Goal: Task Accomplishment & Management: Complete application form

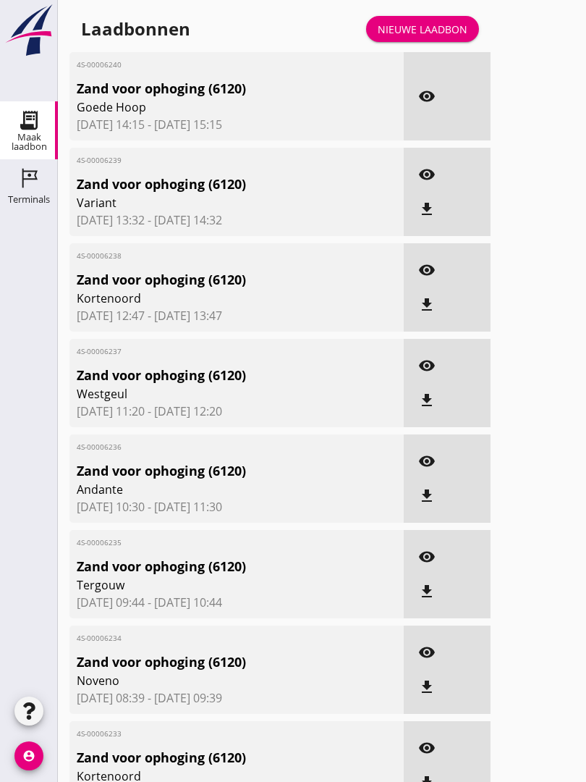
click at [431, 32] on link "Nieuwe laadbon" at bounding box center [422, 29] width 113 height 26
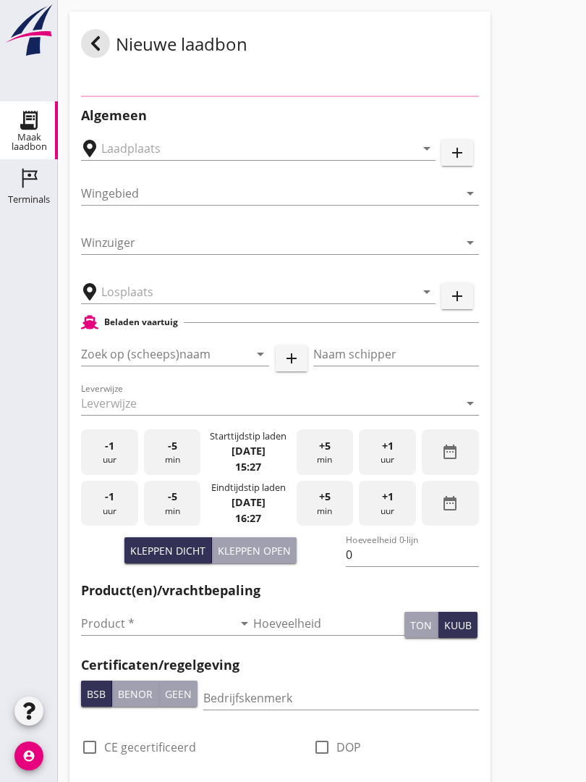
click at [441, 38] on div "Nieuwe laadbon" at bounding box center [279, 44] width 421 height 64
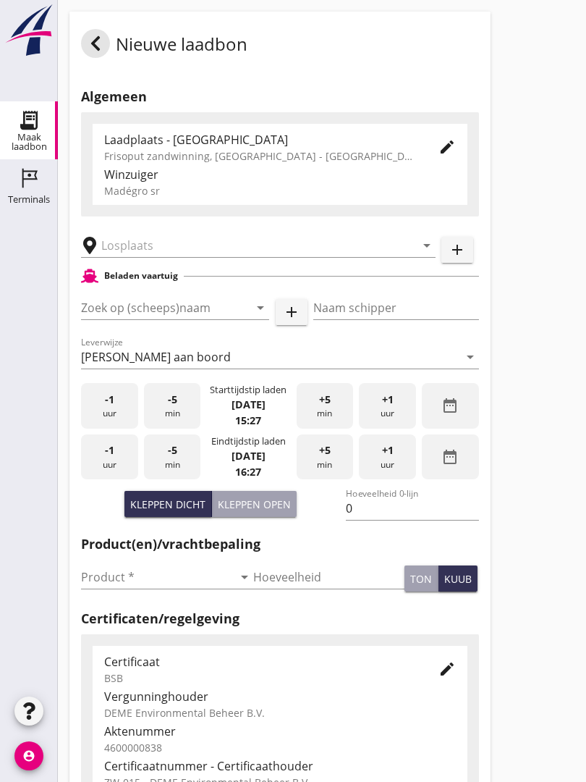
click at [133, 253] on input "text" at bounding box center [248, 245] width 294 height 23
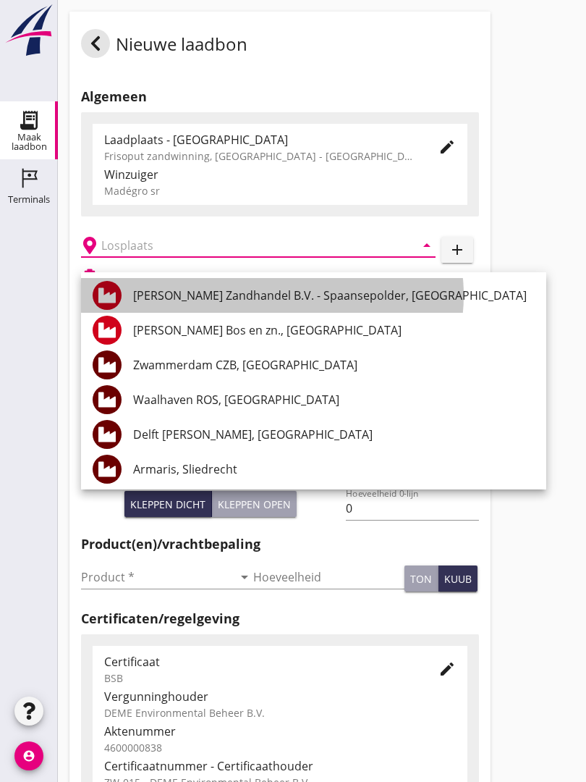
click at [292, 295] on div "[PERSON_NAME] Zandhandel B.V. - Spaansepolder, [GEOGRAPHIC_DATA]" at bounding box center [334, 295] width 402 height 17
type input "[PERSON_NAME] Zandhandel B.V. - Spaansepolder, [GEOGRAPHIC_DATA]"
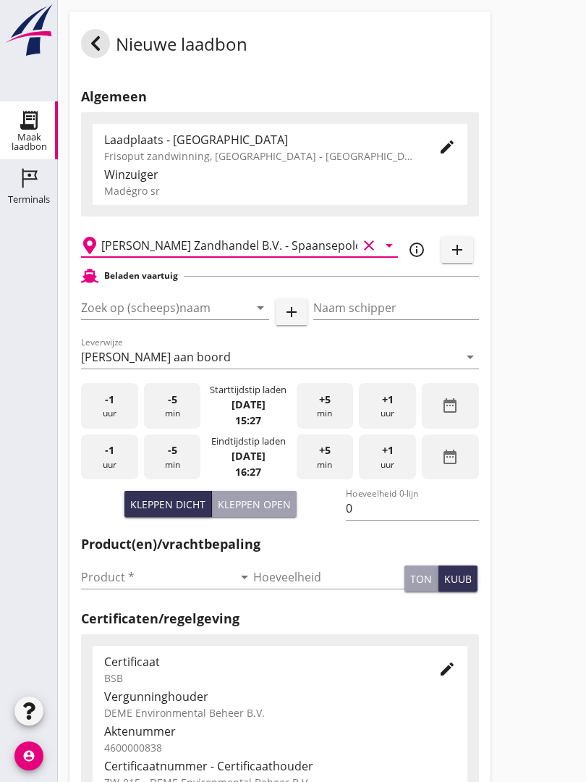
click at [198, 316] on input "Zoek op (scheeps)naam" at bounding box center [155, 307] width 148 height 23
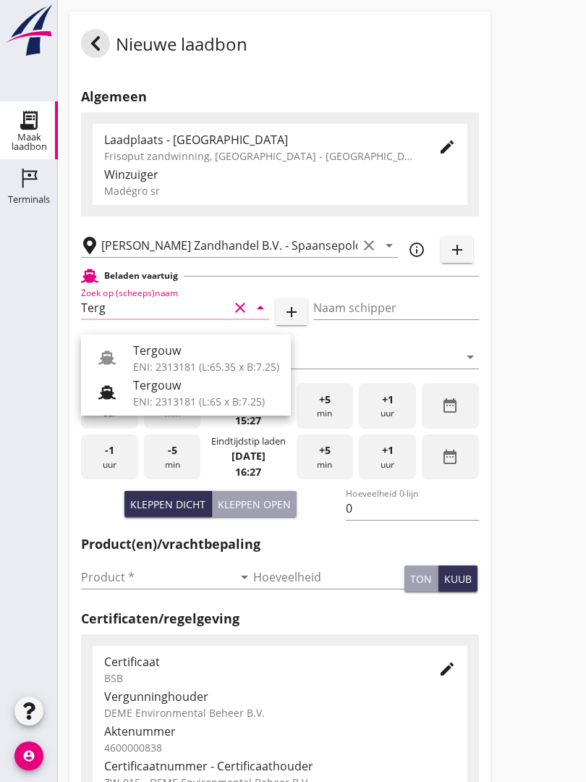
click at [163, 344] on div "Tergouw" at bounding box center [206, 350] width 146 height 17
type input "Tergouw"
type input "R. Oudijk"
type input "510"
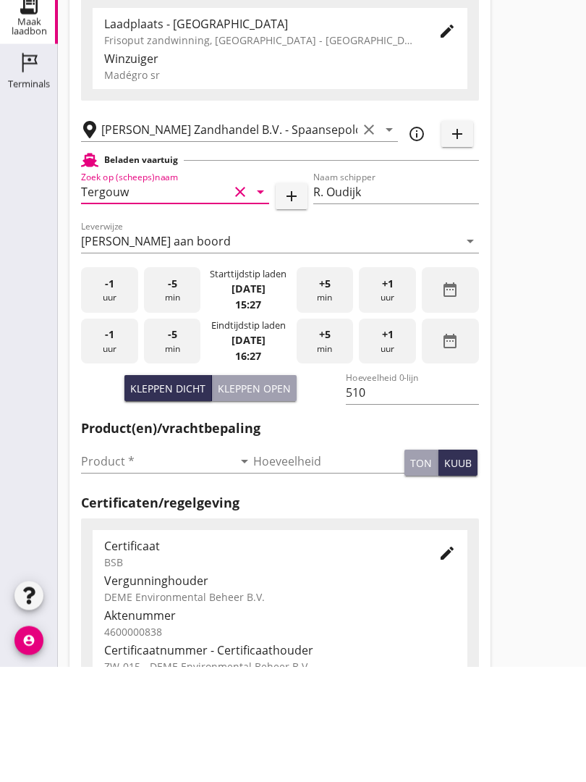
click at [111, 565] on input "Product *" at bounding box center [157, 576] width 152 height 23
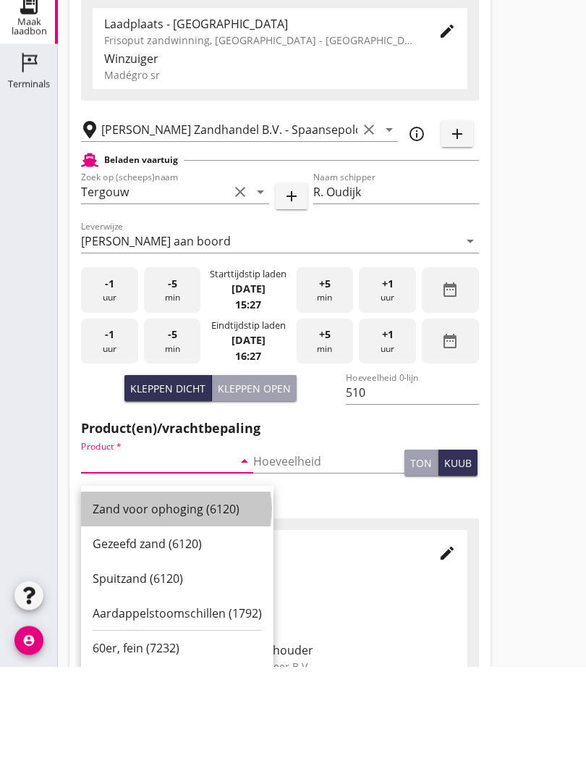
click at [179, 616] on div "Zand voor ophoging (6120)" at bounding box center [177, 624] width 169 height 17
type input "Zand voor ophoging (6120)"
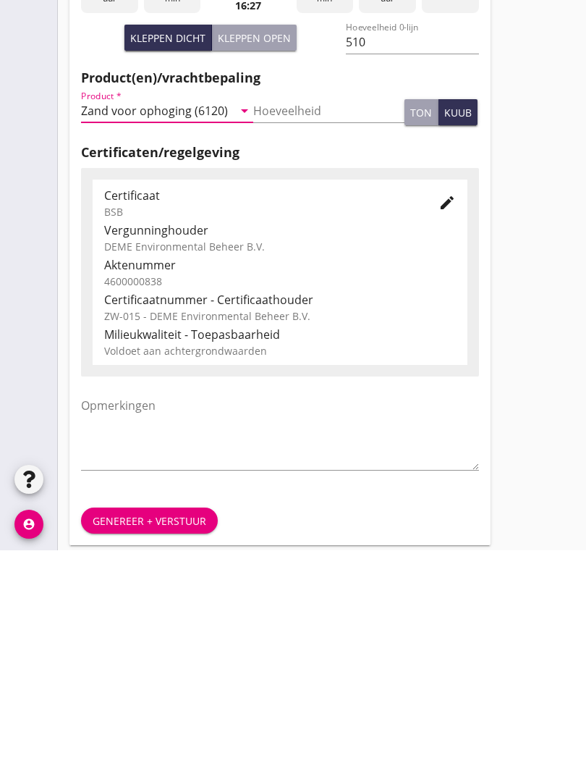
scroll to position [253, 0]
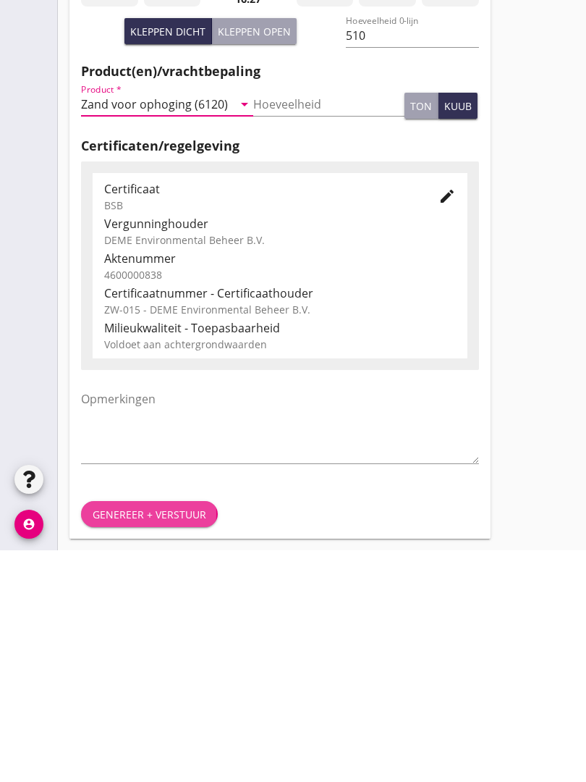
click at [163, 738] on div "Genereer + verstuur" at bounding box center [150, 745] width 114 height 15
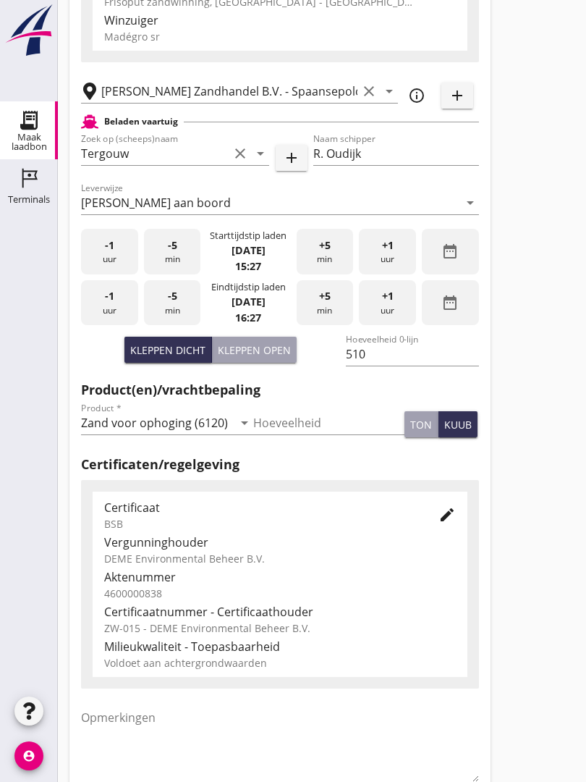
scroll to position [0, 0]
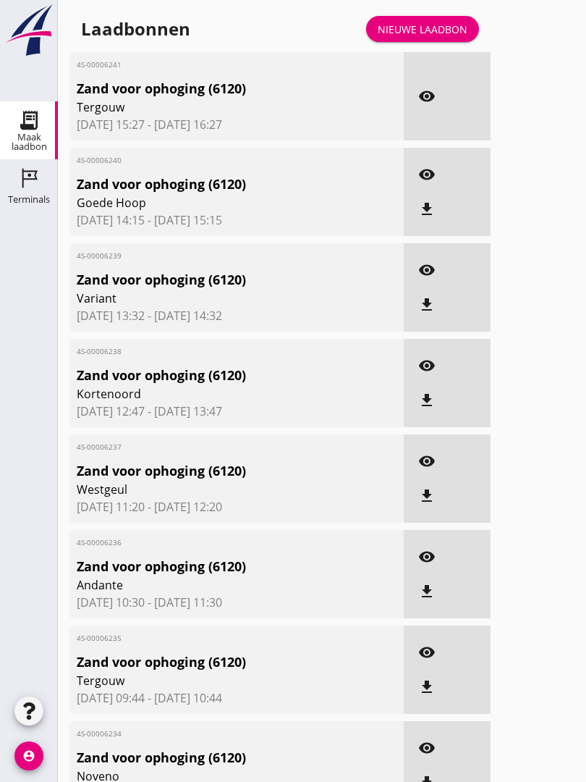
click at [433, 37] on div "Nieuwe laadbon" at bounding box center [423, 29] width 90 height 15
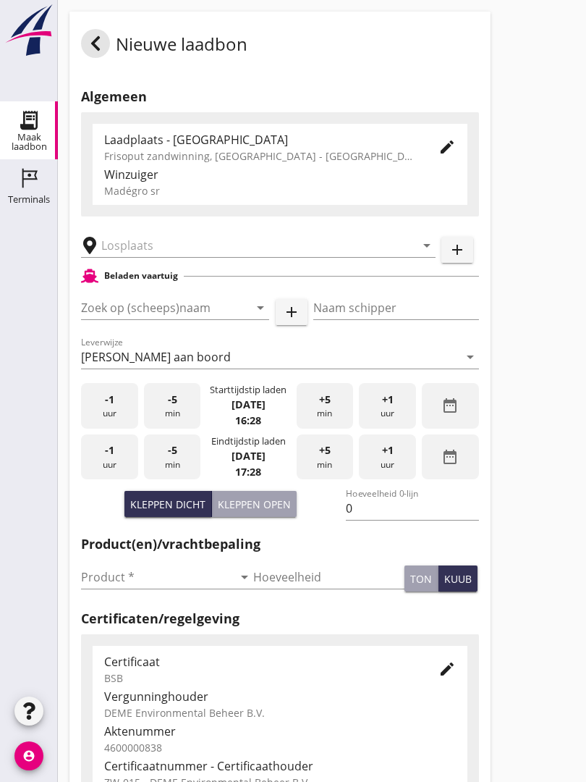
click at [153, 257] on input "text" at bounding box center [248, 245] width 294 height 23
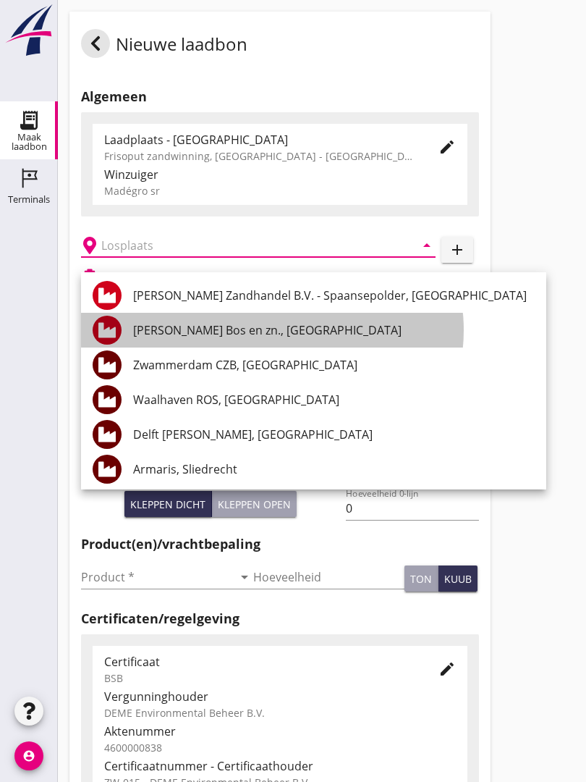
click at [232, 323] on div "[PERSON_NAME] Bos en zn., [GEOGRAPHIC_DATA]" at bounding box center [334, 329] width 402 height 17
type input "[PERSON_NAME] Bos en zn., [GEOGRAPHIC_DATA]"
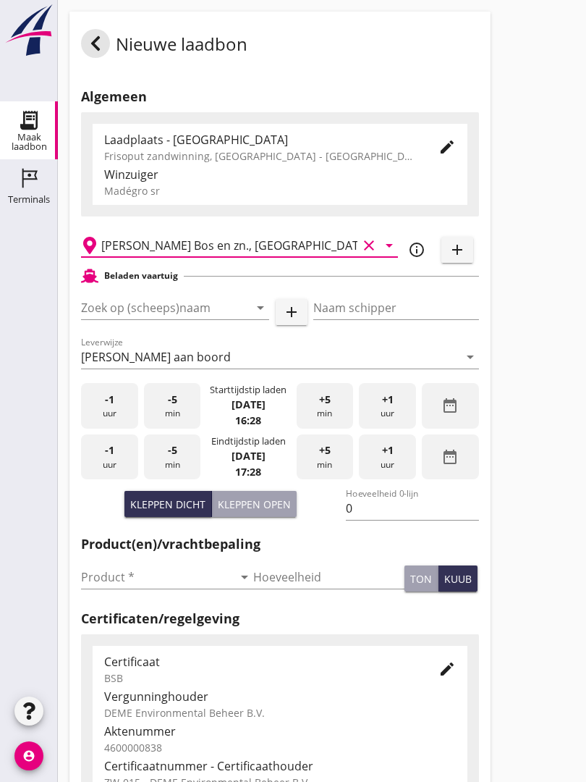
click at [211, 313] on input "Zoek op (scheeps)naam" at bounding box center [155, 307] width 148 height 23
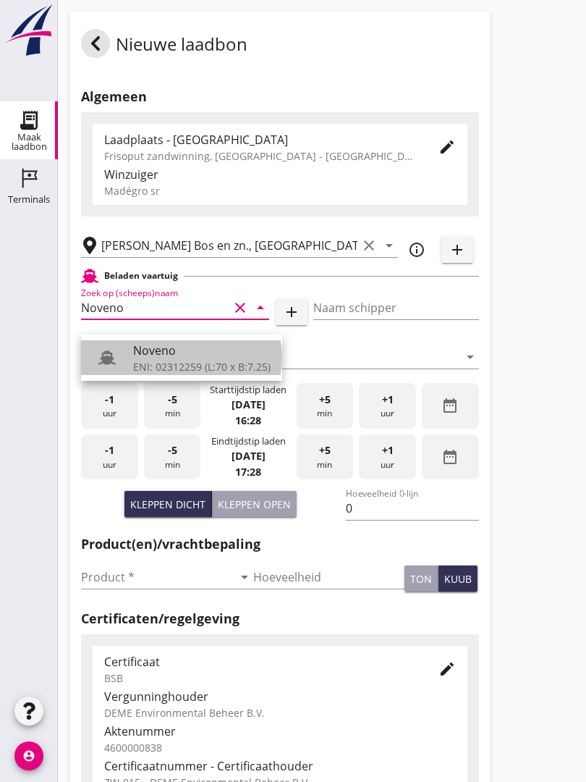
click at [180, 352] on div "Noveno" at bounding box center [201, 350] width 137 height 17
type input "Noveno"
type input "Bas Kuup"
type input "545"
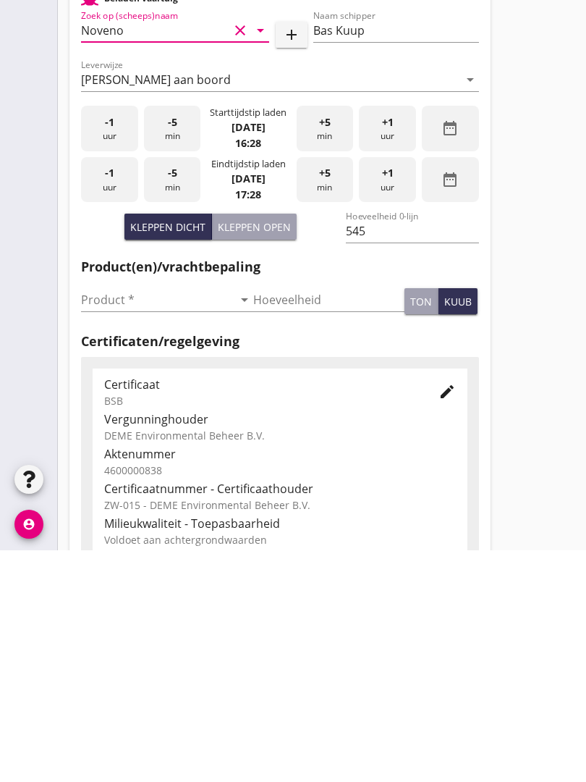
scroll to position [51, 0]
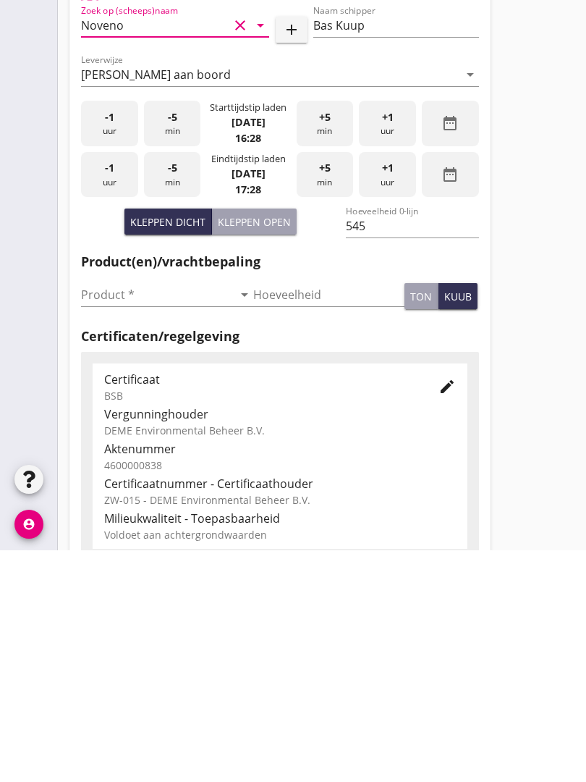
click at [109, 515] on input "Product *" at bounding box center [157, 526] width 152 height 23
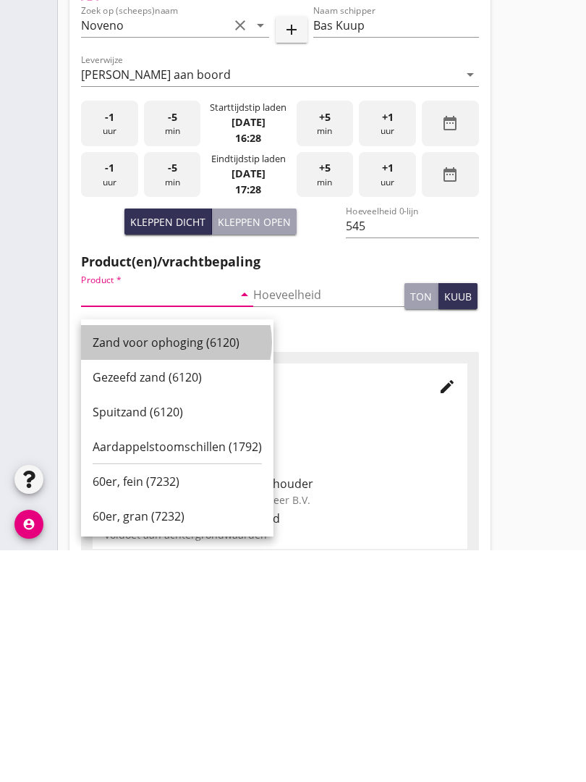
click at [169, 565] on div "Zand voor ophoging (6120)" at bounding box center [177, 573] width 169 height 17
type input "Zand voor ophoging (6120)"
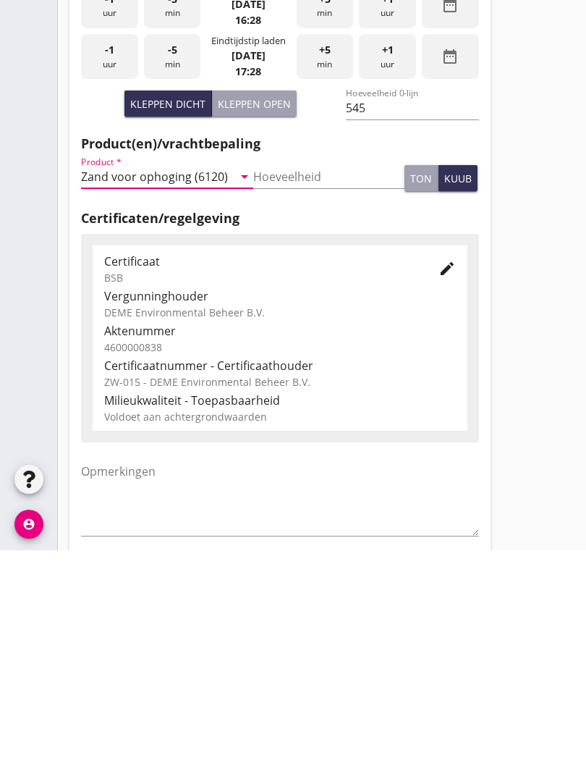
scroll to position [253, 0]
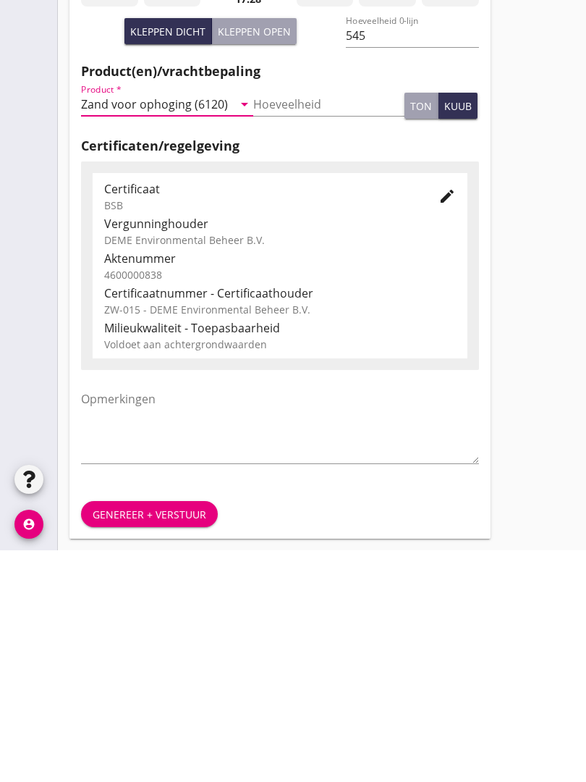
click at [166, 738] on div "Genereer + verstuur" at bounding box center [150, 745] width 114 height 15
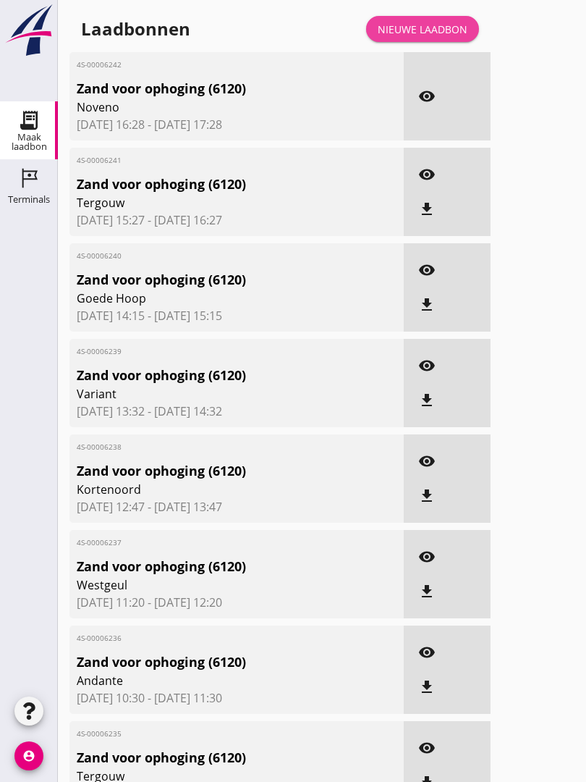
click at [429, 37] on div "Nieuwe laadbon" at bounding box center [423, 29] width 90 height 15
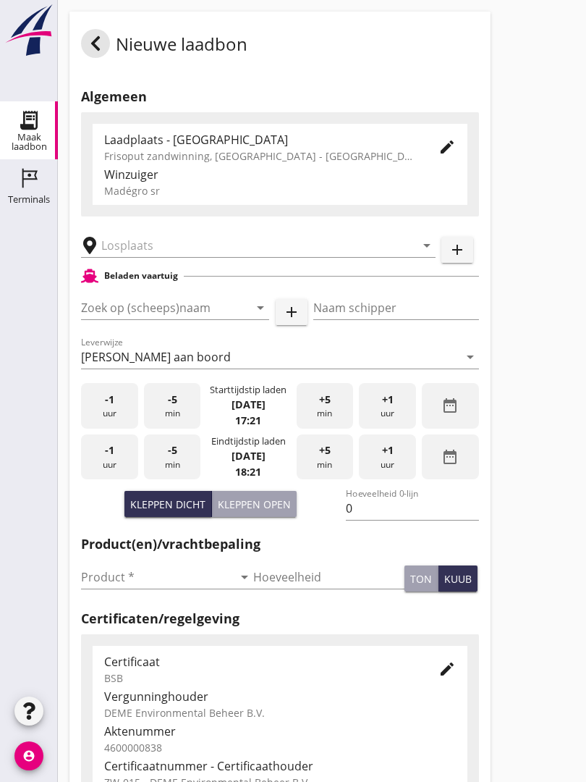
click at [161, 316] on input "Zoek op (scheeps)naam" at bounding box center [155, 307] width 148 height 23
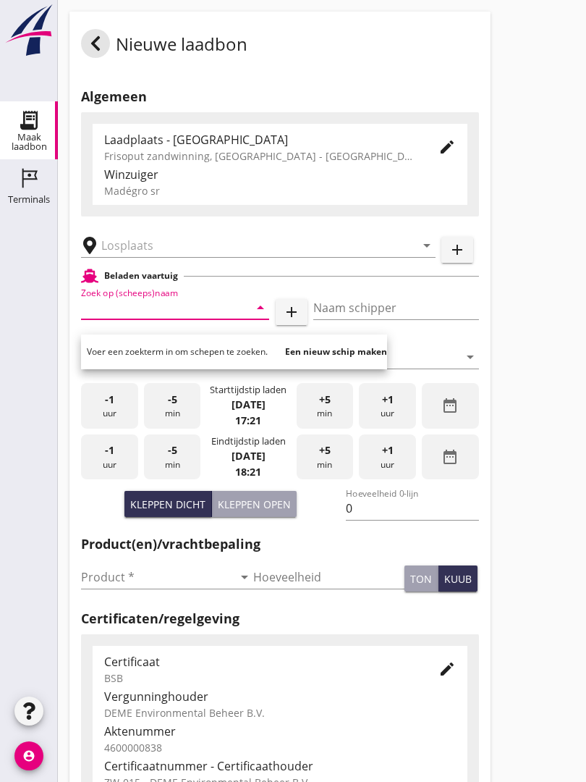
click at [138, 253] on input "text" at bounding box center [248, 245] width 294 height 23
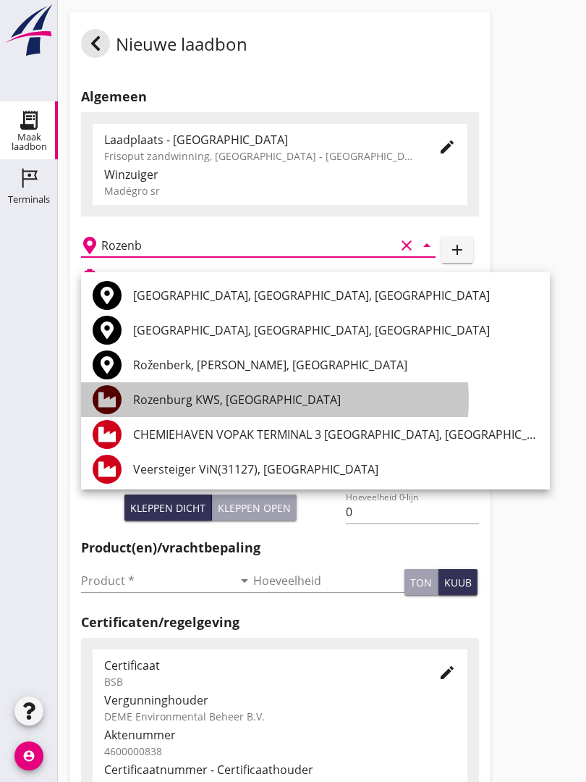
click at [264, 394] on div "Rozenburg KWS, [GEOGRAPHIC_DATA]" at bounding box center [335, 399] width 405 height 17
type input "Rozenburg KWS, [GEOGRAPHIC_DATA]"
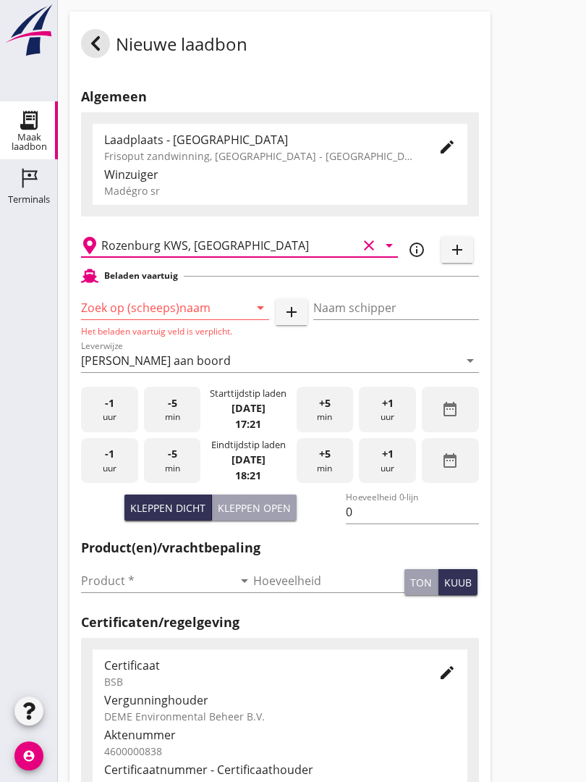
click at [163, 318] on input "Zoek op (scheeps)naam" at bounding box center [155, 307] width 148 height 23
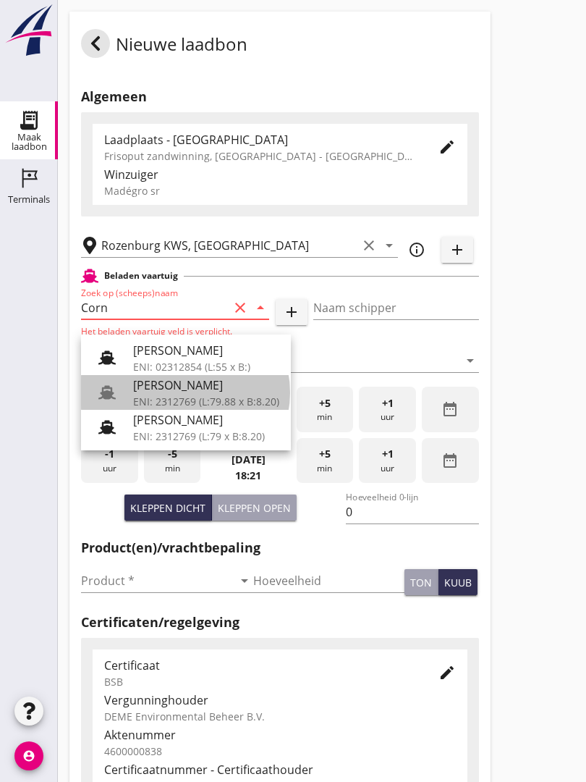
click at [179, 397] on div "ENI: 2312769 (L:79.88 x B:8.20)" at bounding box center [206, 401] width 146 height 15
type input "[PERSON_NAME]"
type input "718"
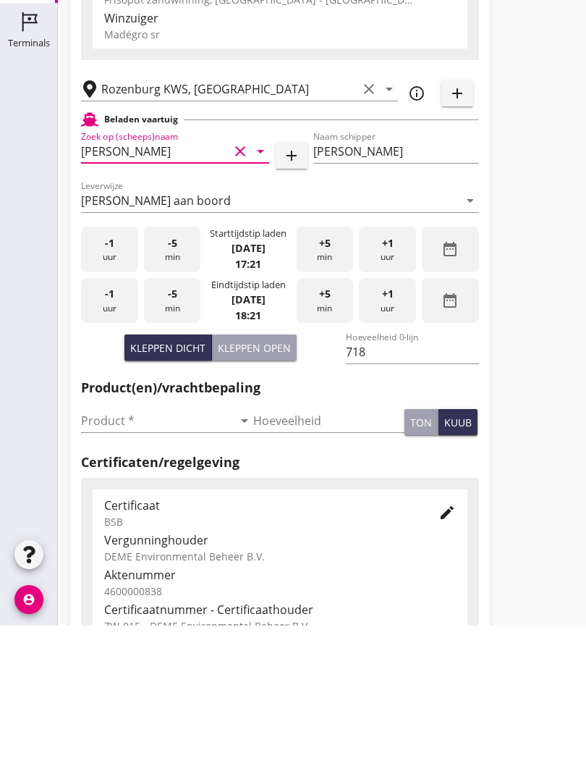
click at [106, 565] on input "Product *" at bounding box center [157, 576] width 152 height 23
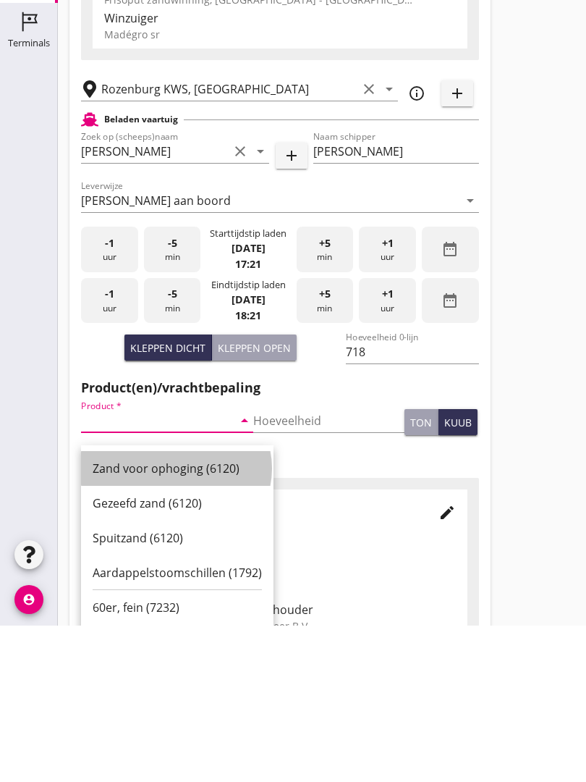
click at [179, 616] on div "Zand voor ophoging (6120)" at bounding box center [177, 624] width 169 height 17
type input "Zand voor ophoging (6120)"
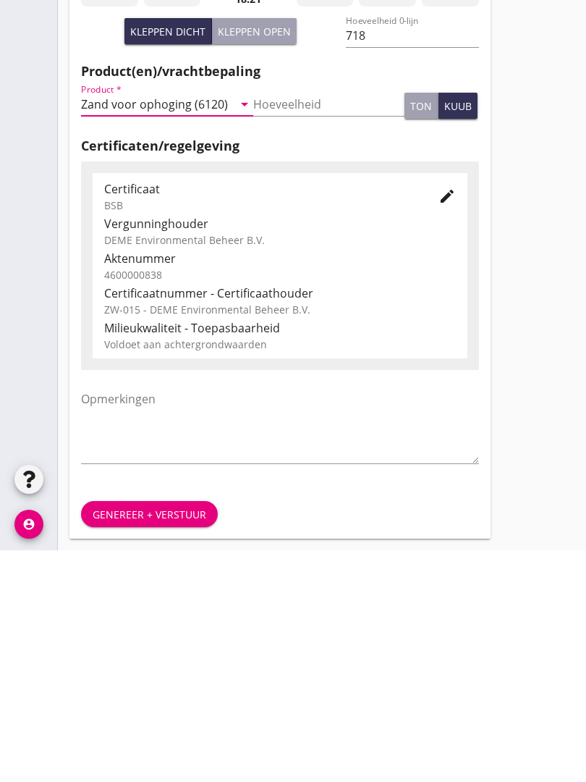
scroll to position [253, 0]
click at [129, 732] on button "Genereer + verstuur" at bounding box center [149, 745] width 137 height 26
